Goal: Task Accomplishment & Management: Manage account settings

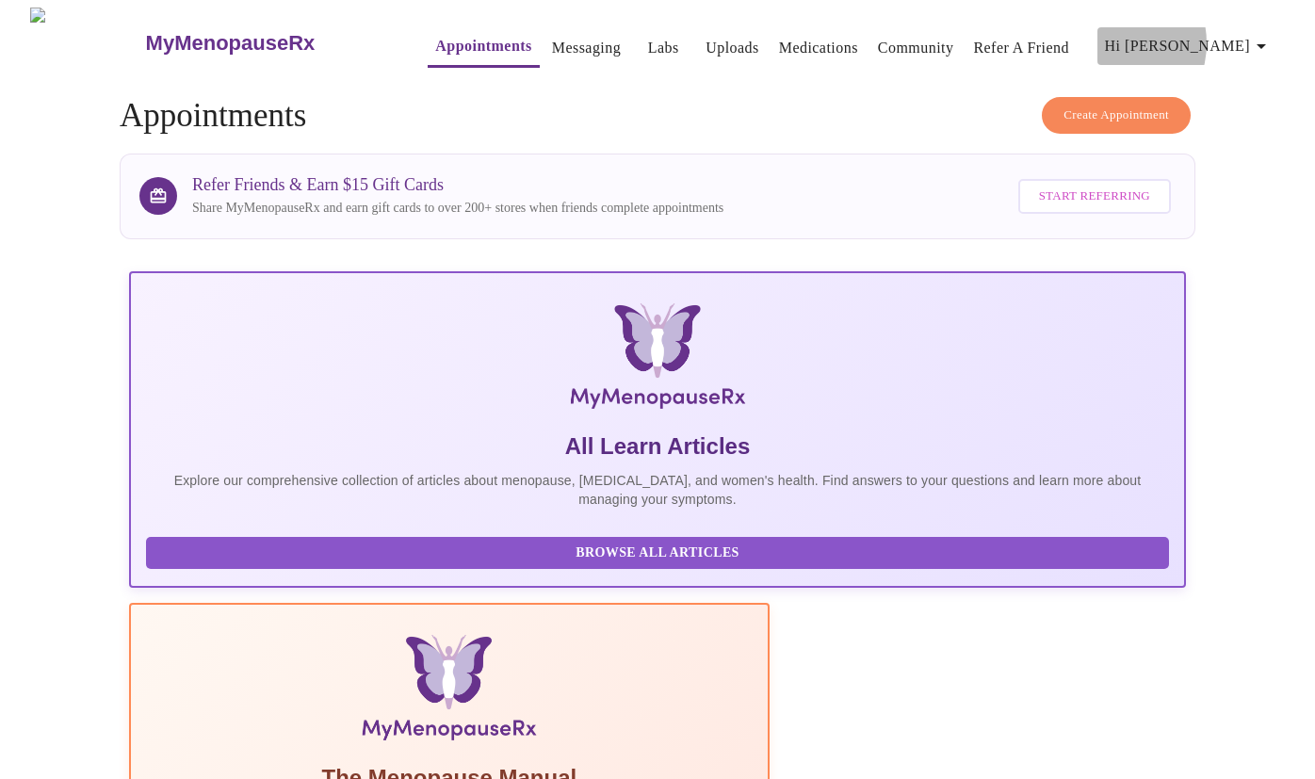
click at [1196, 36] on span "Hi [PERSON_NAME]" at bounding box center [1189, 46] width 168 height 26
click at [1220, 46] on li "Settings" at bounding box center [1234, 40] width 87 height 34
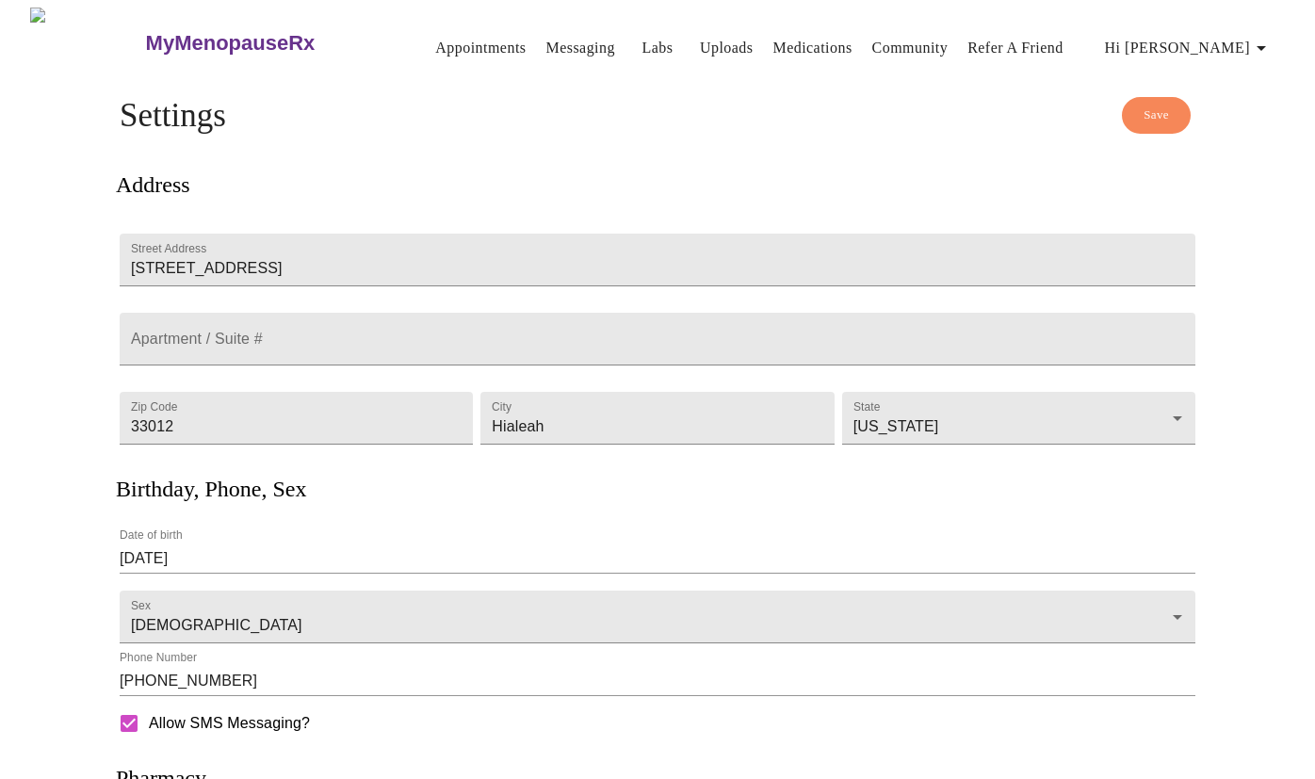
click at [1221, 36] on span "Hi [PERSON_NAME]" at bounding box center [1189, 48] width 168 height 26
click at [1226, 84] on li "Billing" at bounding box center [1234, 74] width 87 height 34
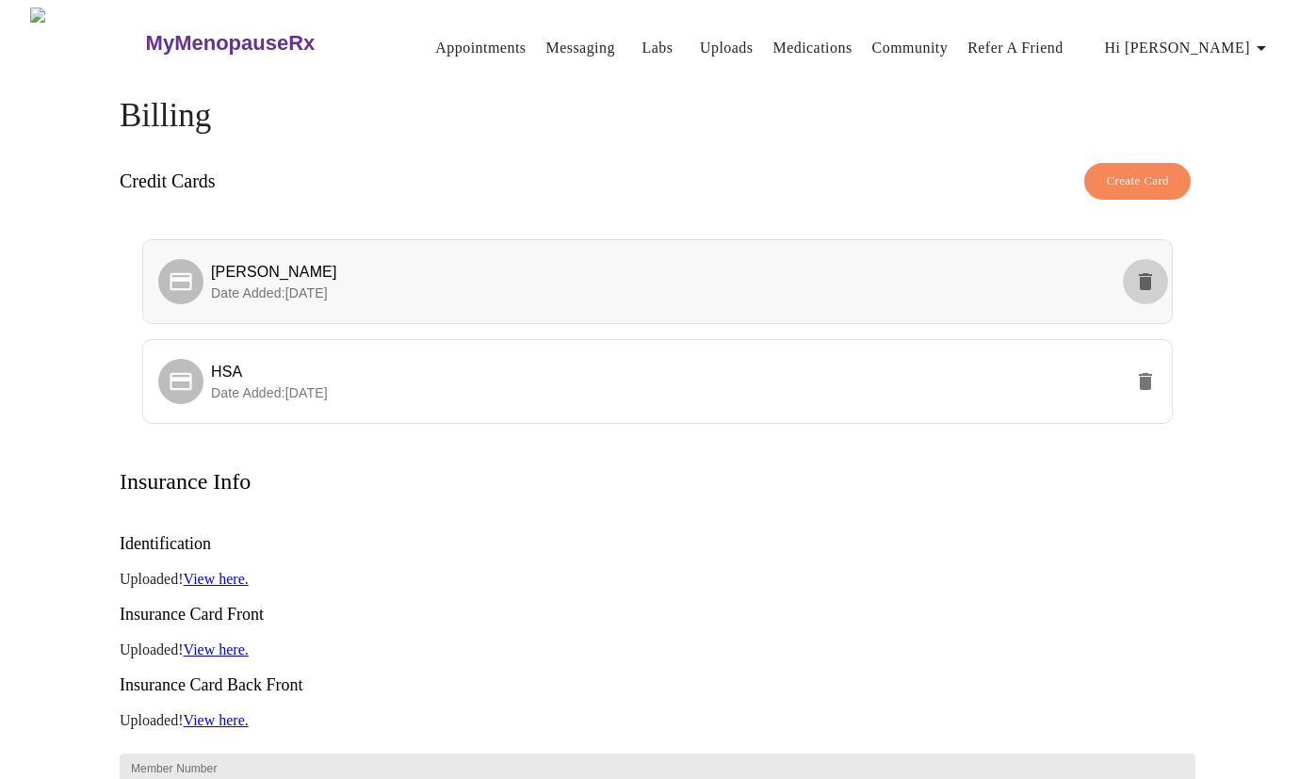
click at [1145, 276] on icon "delete" at bounding box center [1145, 281] width 13 height 17
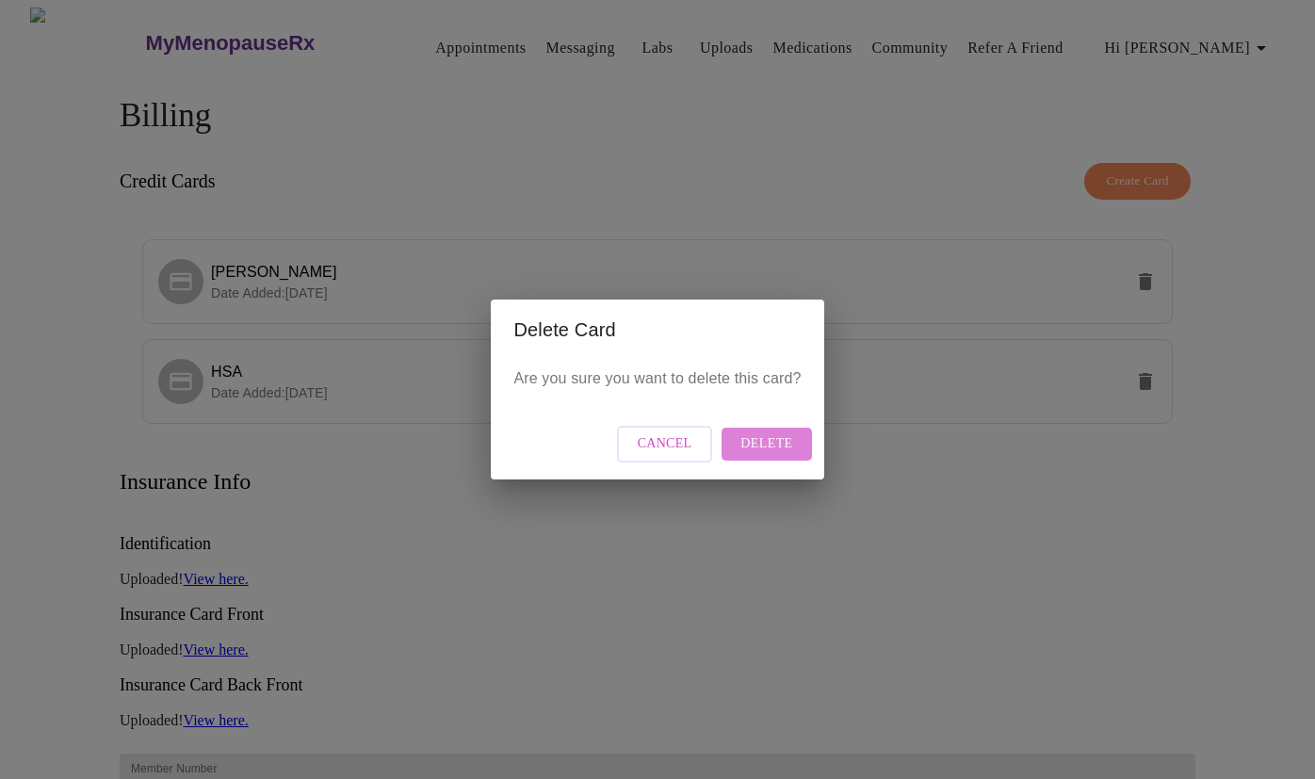
drag, startPoint x: 780, startPoint y: 444, endPoint x: 758, endPoint y: 436, distance: 22.9
click at [780, 444] on span "Delete" at bounding box center [766, 444] width 52 height 24
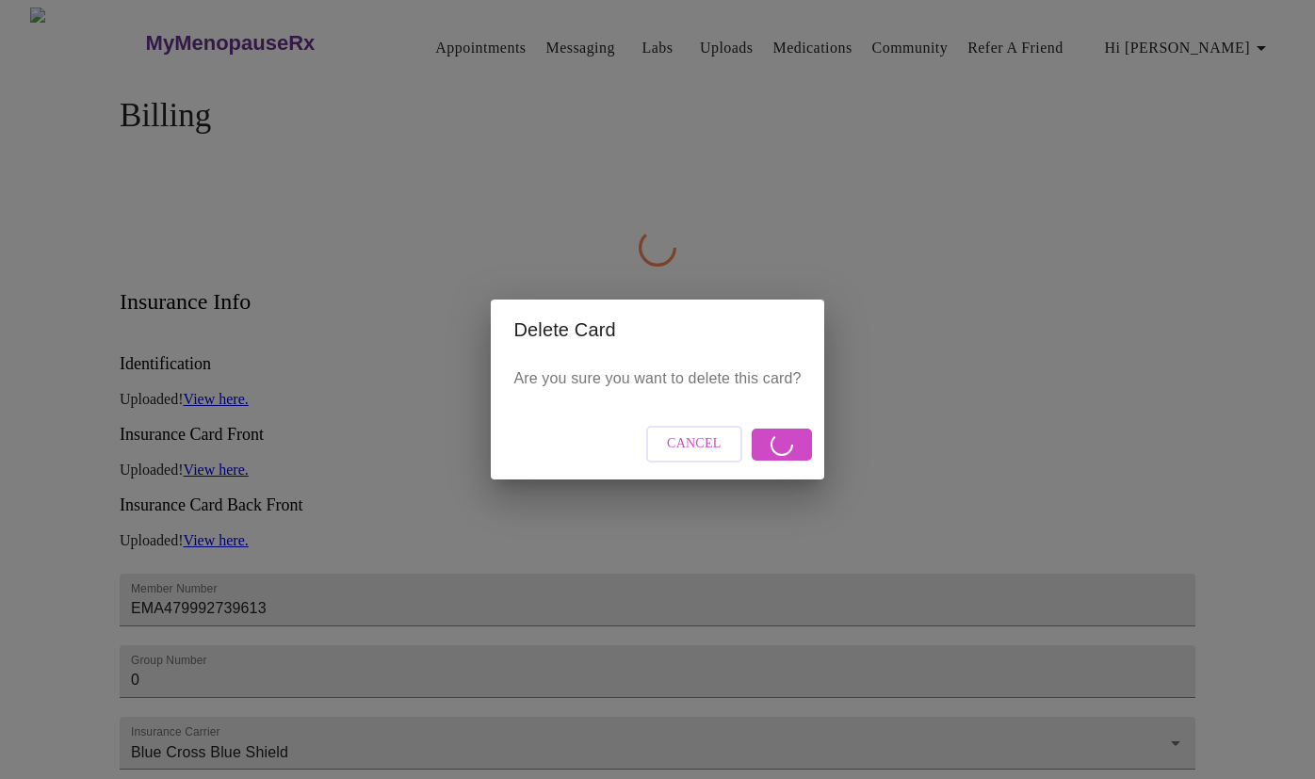
click at [901, 219] on div "Delete Card Are you sure you want to delete this card? Cancel" at bounding box center [657, 389] width 1315 height 779
click at [695, 457] on button "Cancel" at bounding box center [694, 444] width 96 height 37
